Goal: Information Seeking & Learning: Learn about a topic

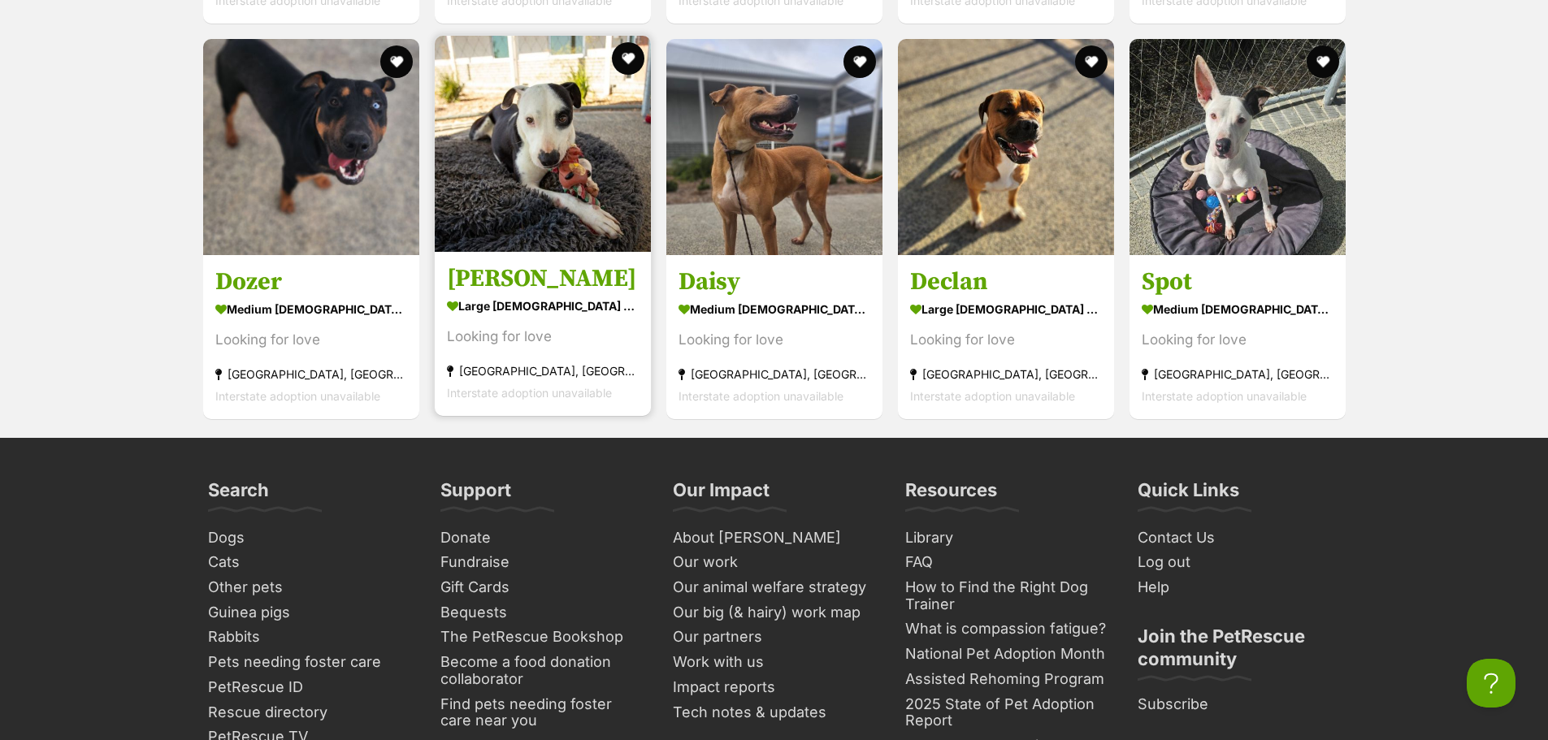
scroll to position [3087, 0]
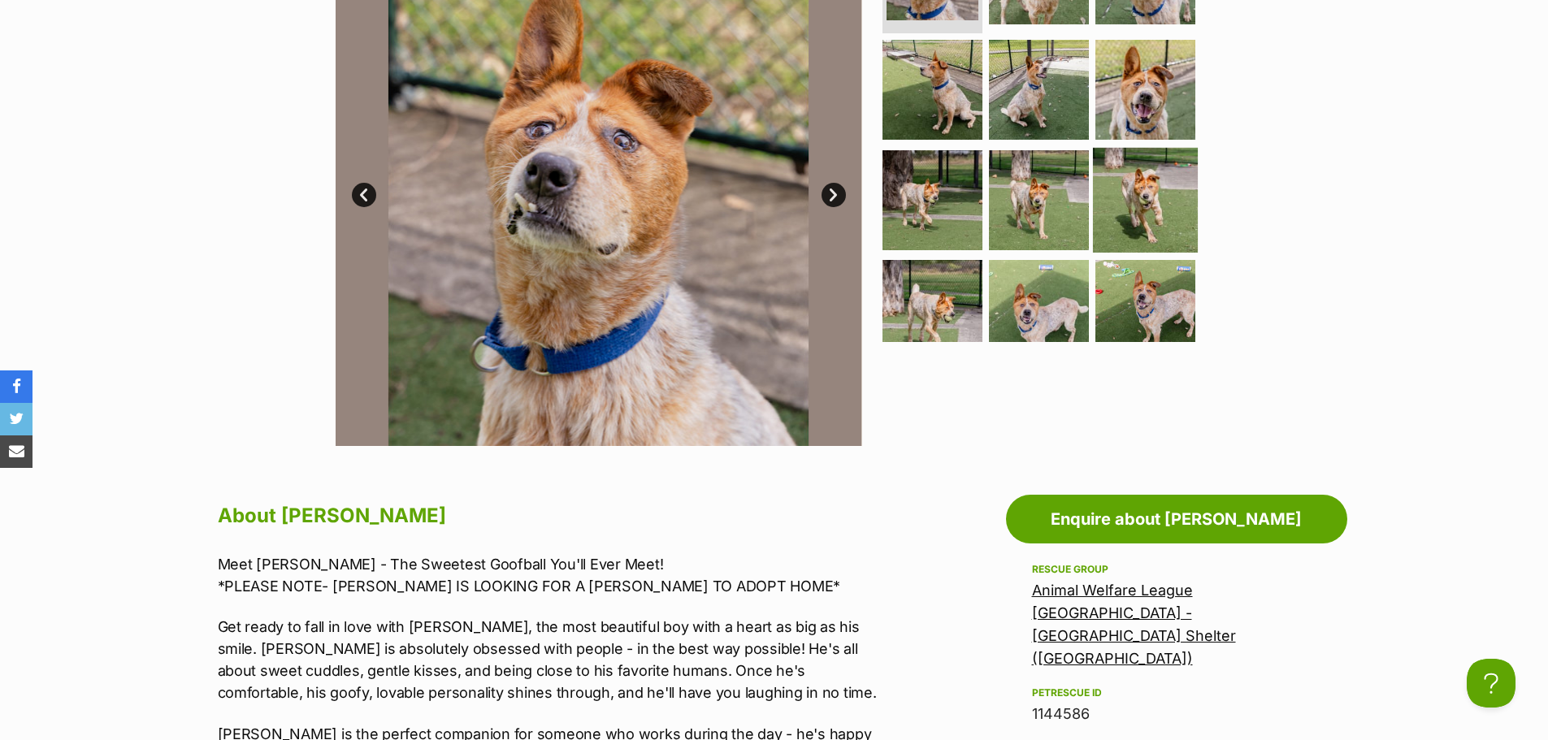
scroll to position [34, 0]
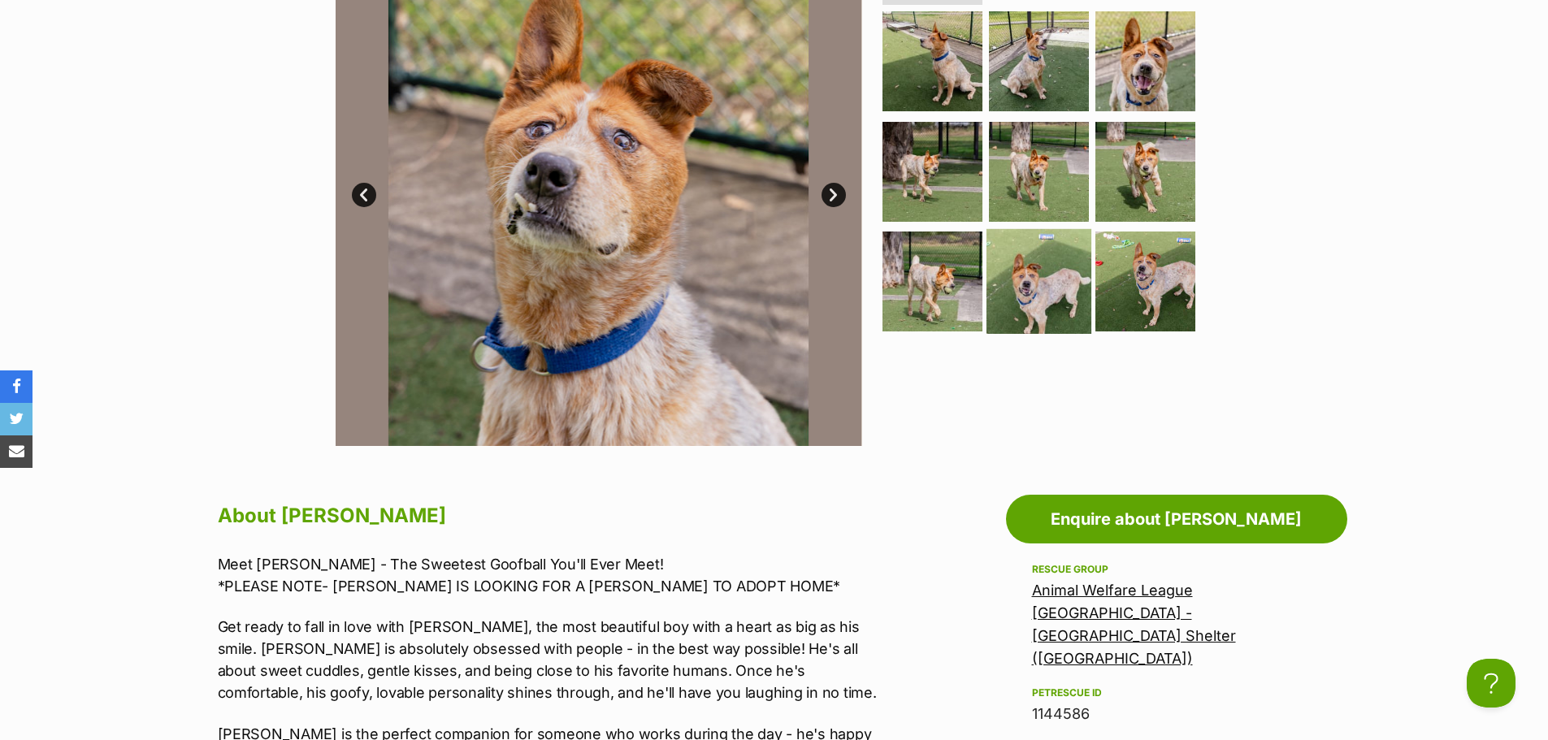
drag, startPoint x: 1121, startPoint y: 245, endPoint x: 1078, endPoint y: 256, distance: 44.5
click at [1121, 245] on img at bounding box center [1145, 282] width 100 height 100
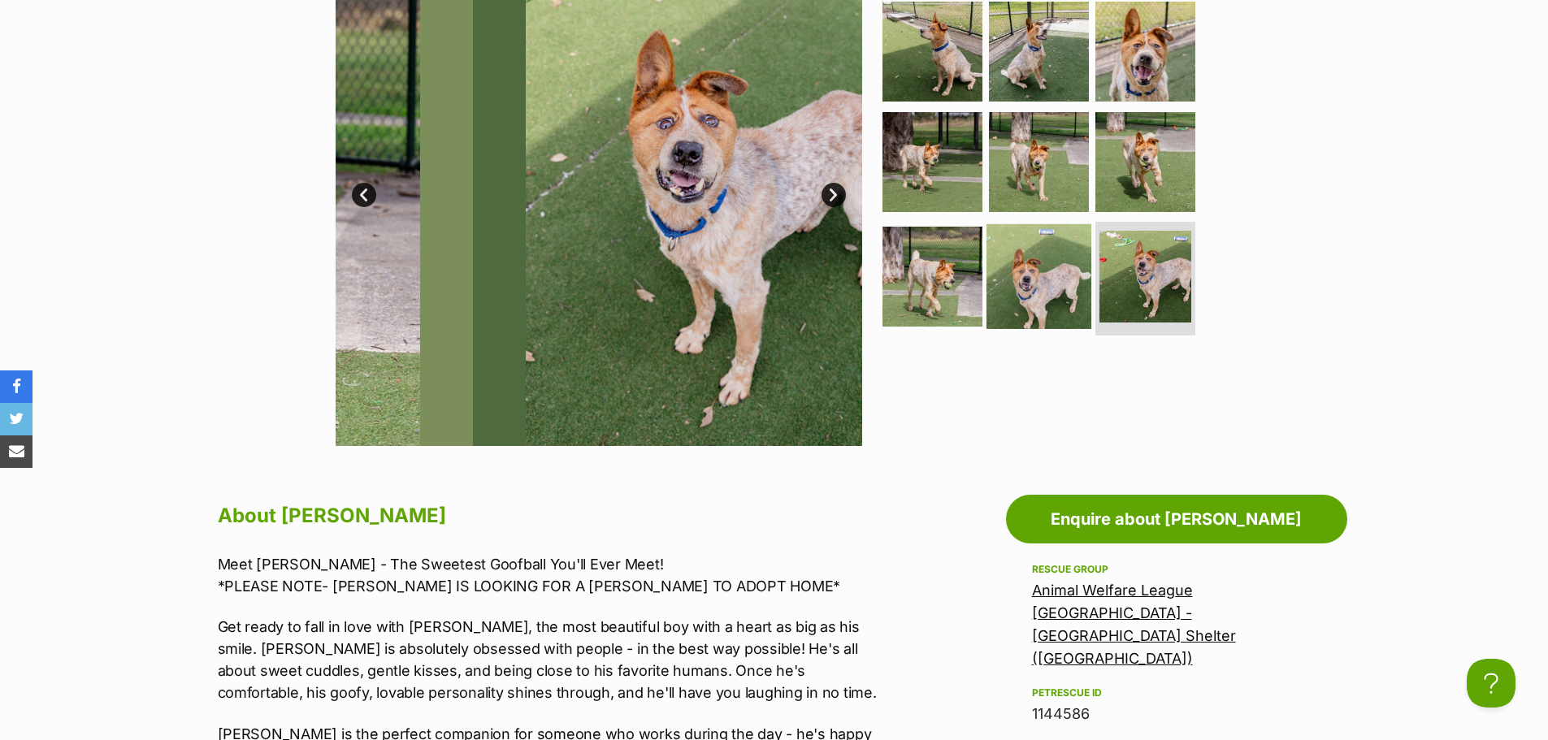
click at [1070, 258] on img at bounding box center [1038, 276] width 105 height 105
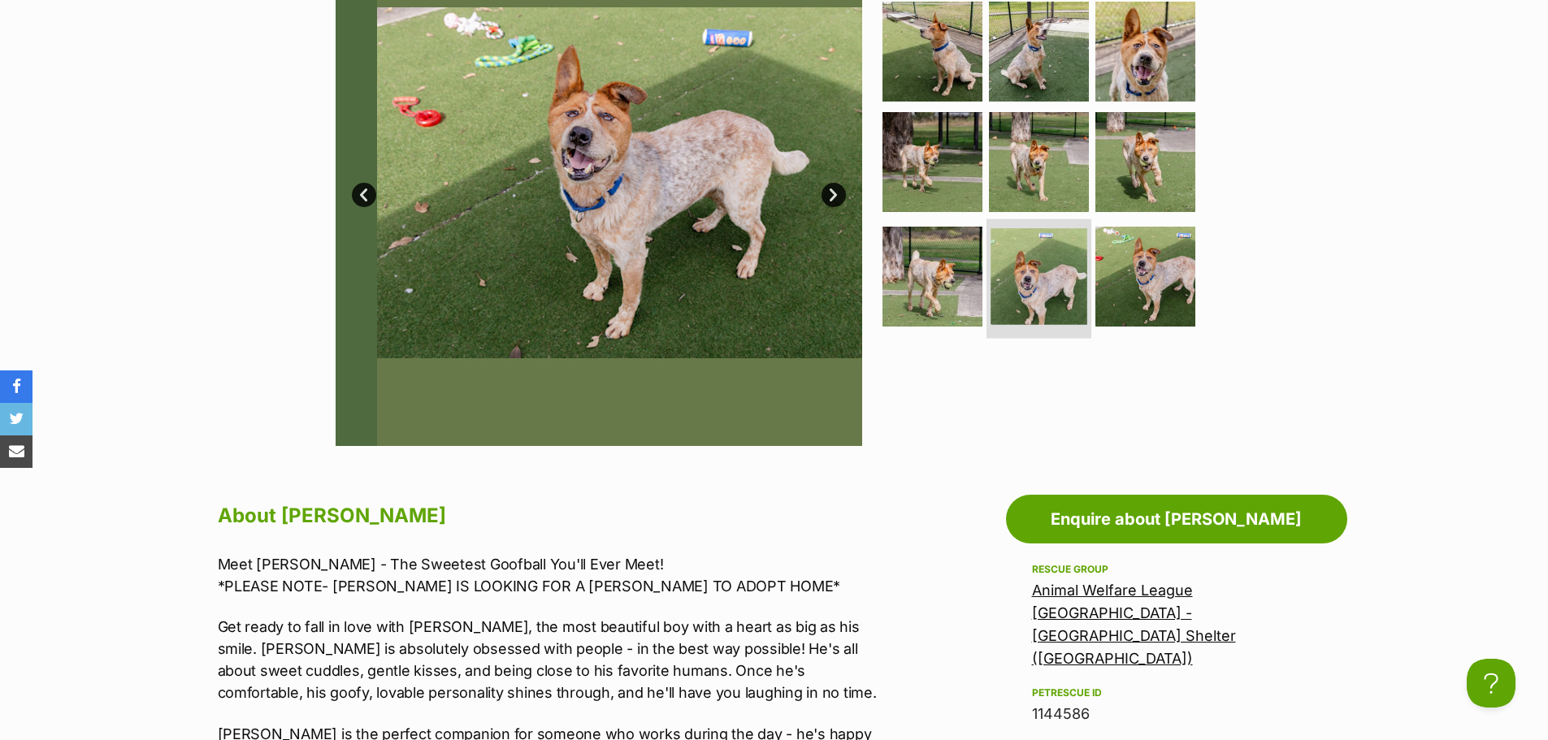
scroll to position [0, 0]
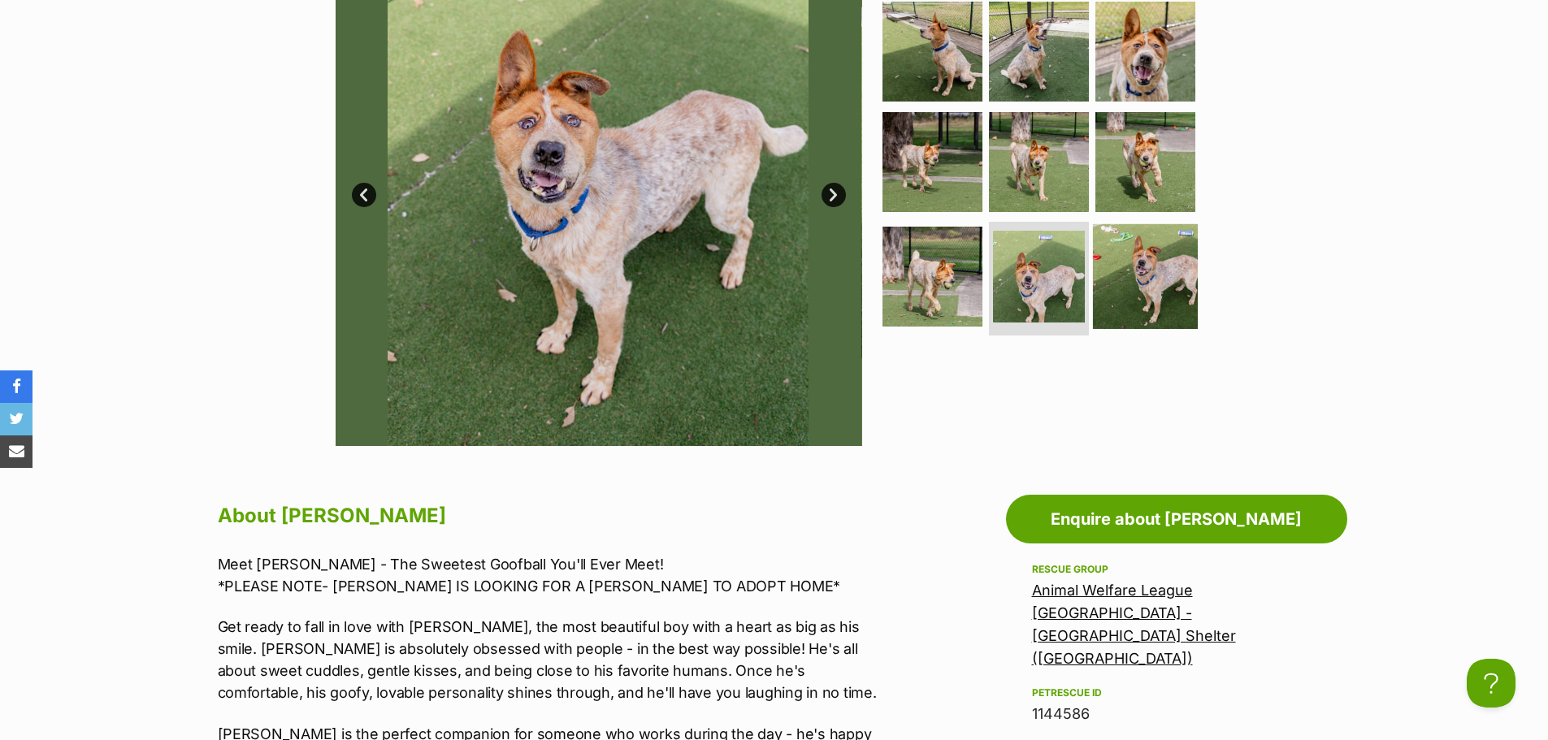
click at [1151, 271] on img at bounding box center [1145, 276] width 105 height 105
